Goal: Navigation & Orientation: Find specific page/section

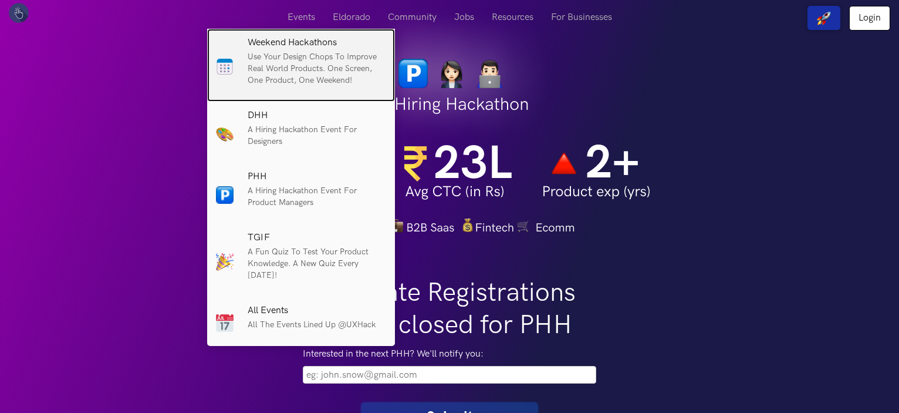
click at [283, 63] on p "Use your design chops to improve real world products. One screen, One product, …" at bounding box center [317, 68] width 139 height 35
click at [275, 41] on h6 "Weekend Hackathons" at bounding box center [317, 43] width 139 height 11
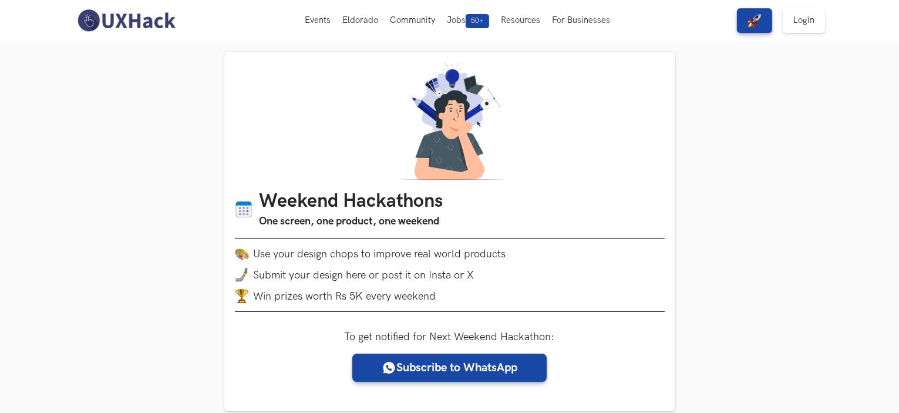
click at [141, 14] on img at bounding box center [126, 20] width 105 height 25
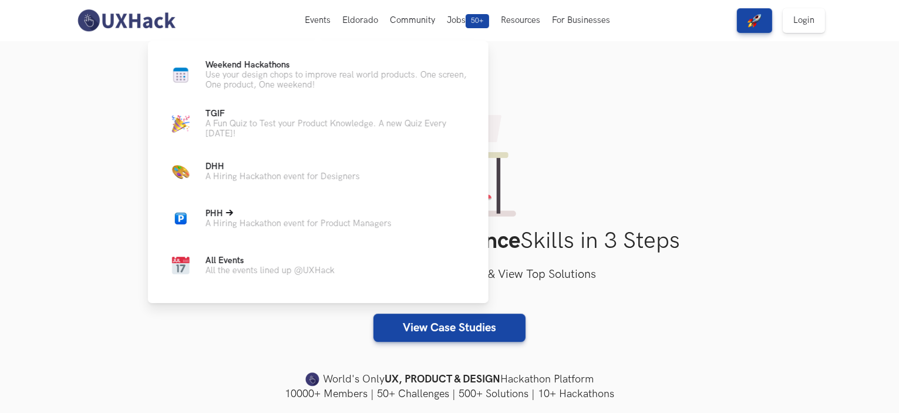
click at [274, 218] on p "PHH Live" at bounding box center [298, 213] width 186 height 10
